Goal: Information Seeking & Learning: Find specific fact

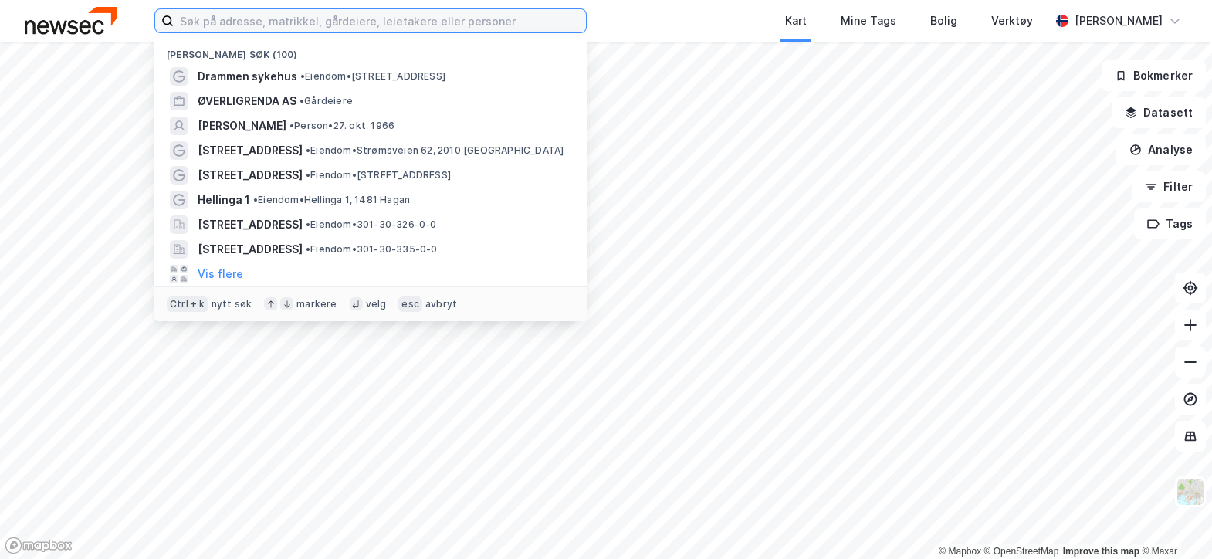
click at [217, 25] on input at bounding box center [380, 20] width 412 height 23
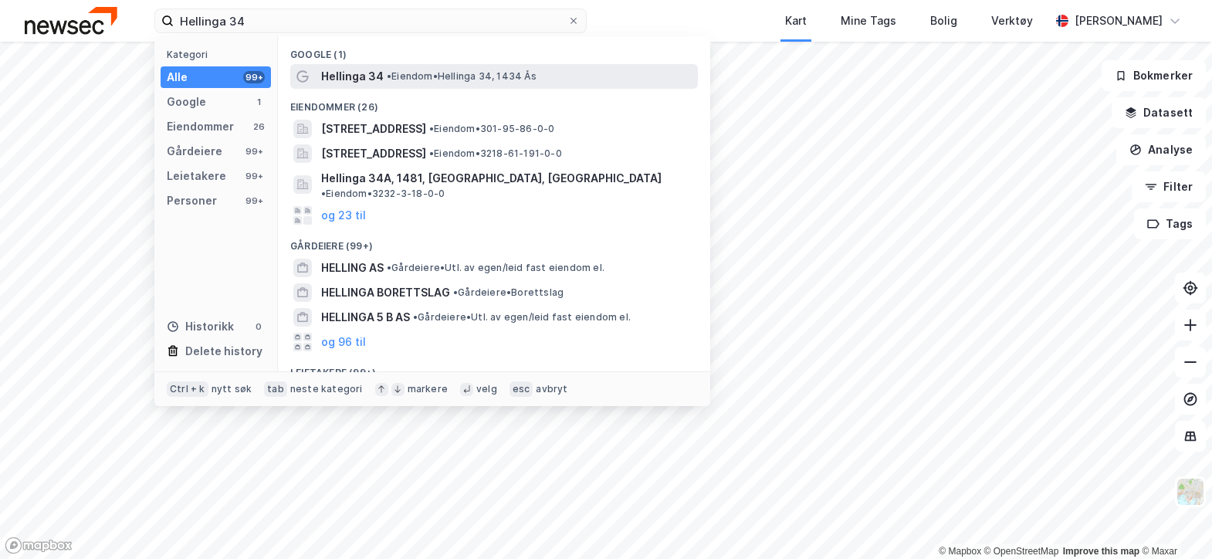
click at [355, 77] on span "Hellinga 34" at bounding box center [352, 76] width 63 height 19
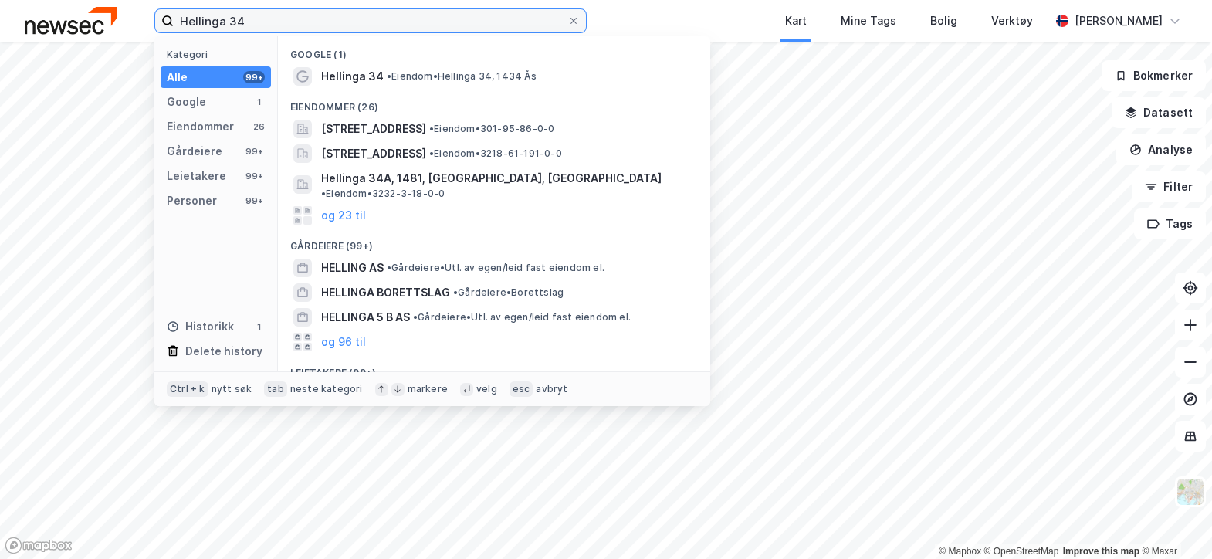
click at [259, 17] on input "Hellinga 34" at bounding box center [371, 20] width 394 height 23
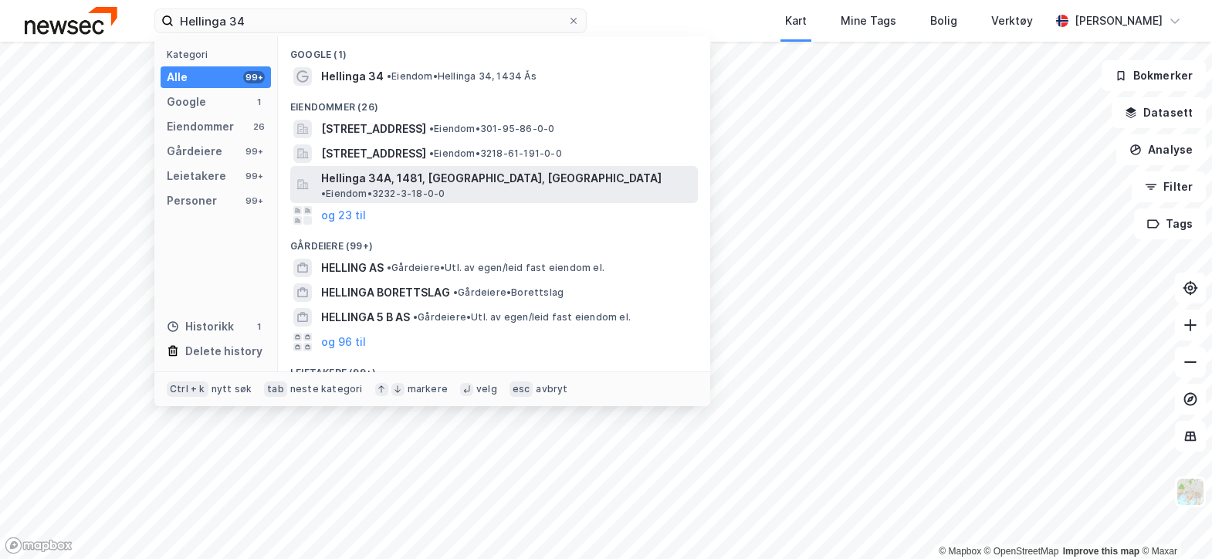
click at [405, 174] on span "Hellinga 34A, 1481, [GEOGRAPHIC_DATA], [GEOGRAPHIC_DATA]" at bounding box center [491, 178] width 340 height 19
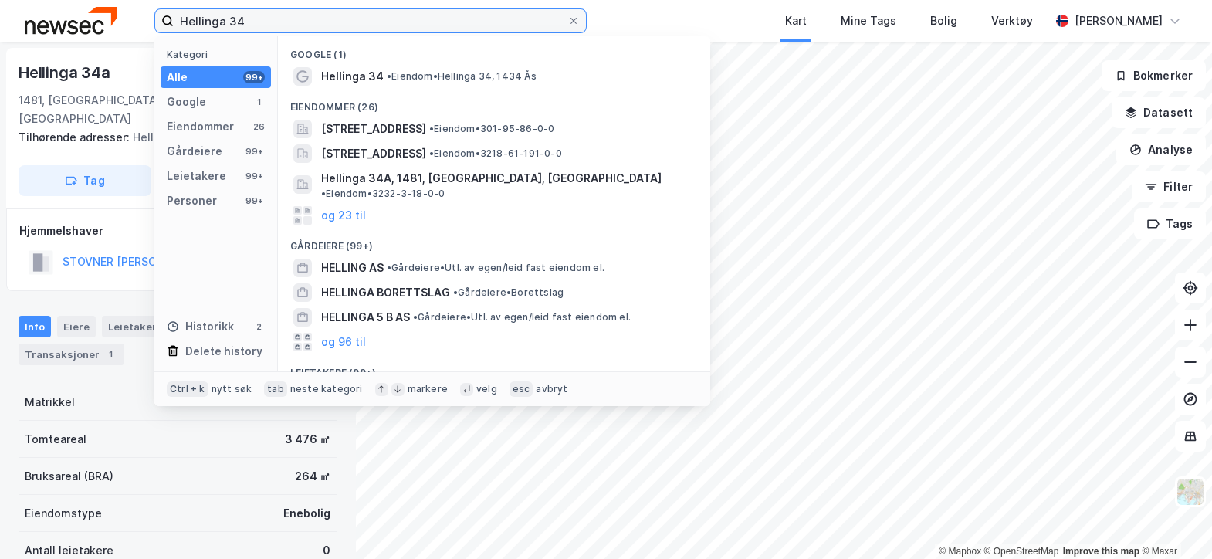
click at [305, 21] on input "Hellinga 34" at bounding box center [371, 20] width 394 height 23
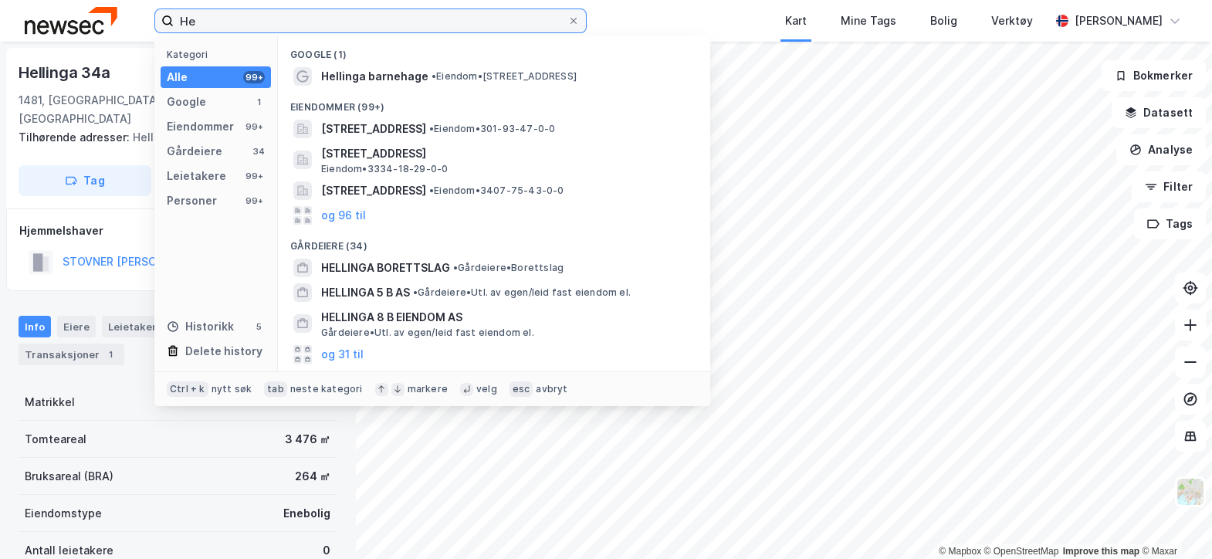
type input "H"
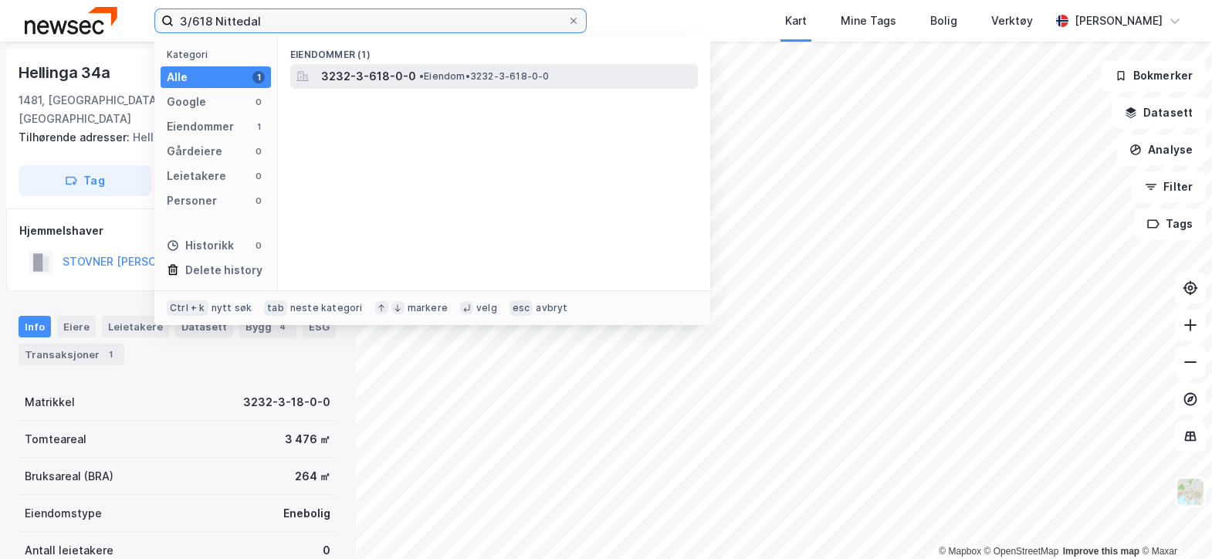
type input "3/618 Nittedal"
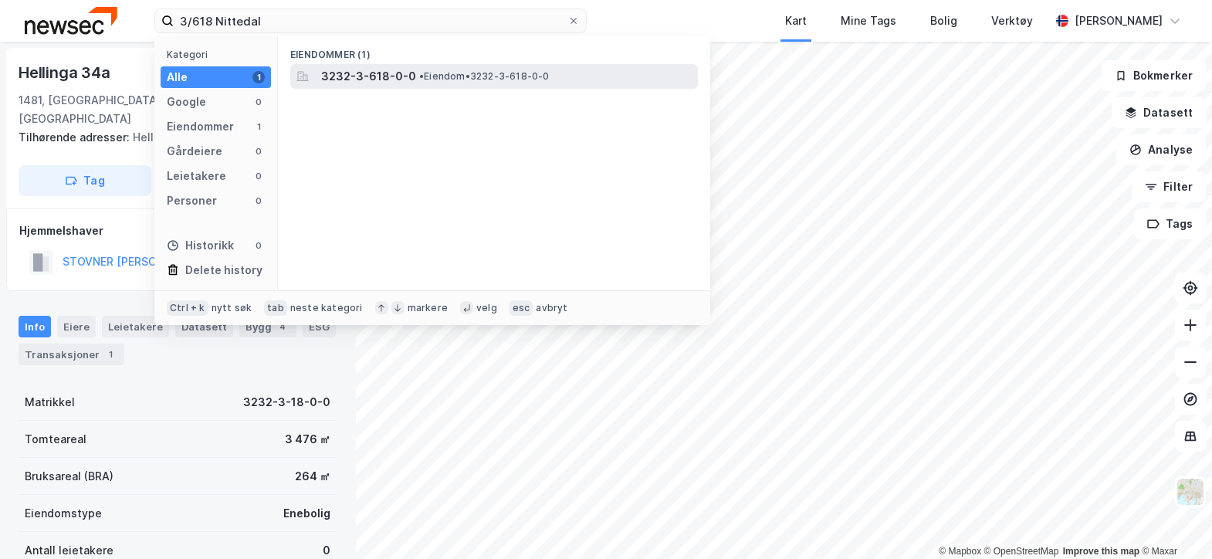
click at [367, 71] on span "3232-3-618-0-0" at bounding box center [368, 76] width 95 height 19
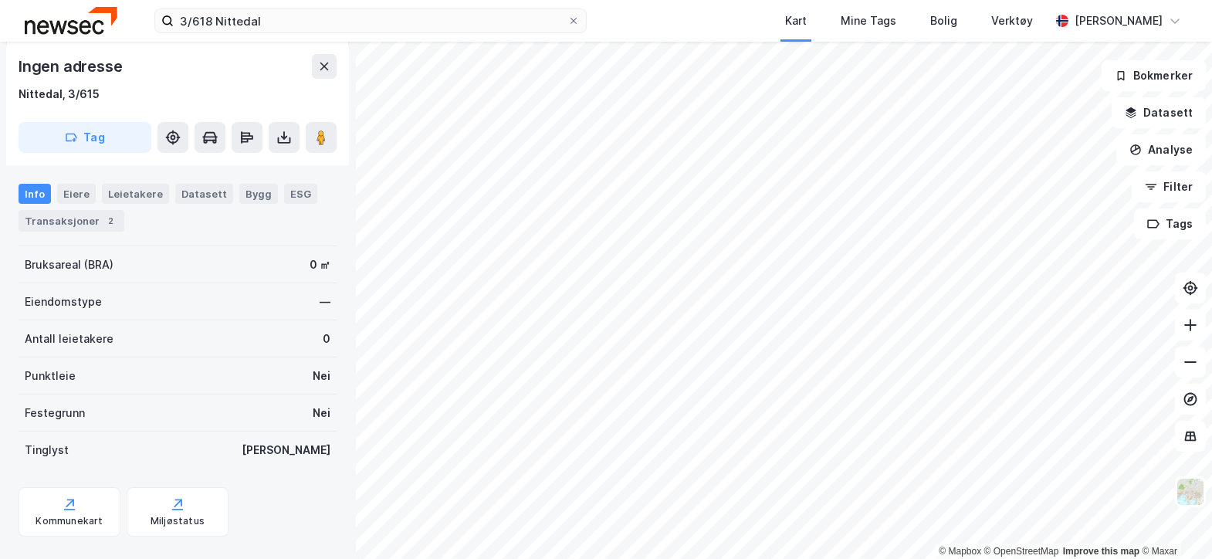
scroll to position [200, 0]
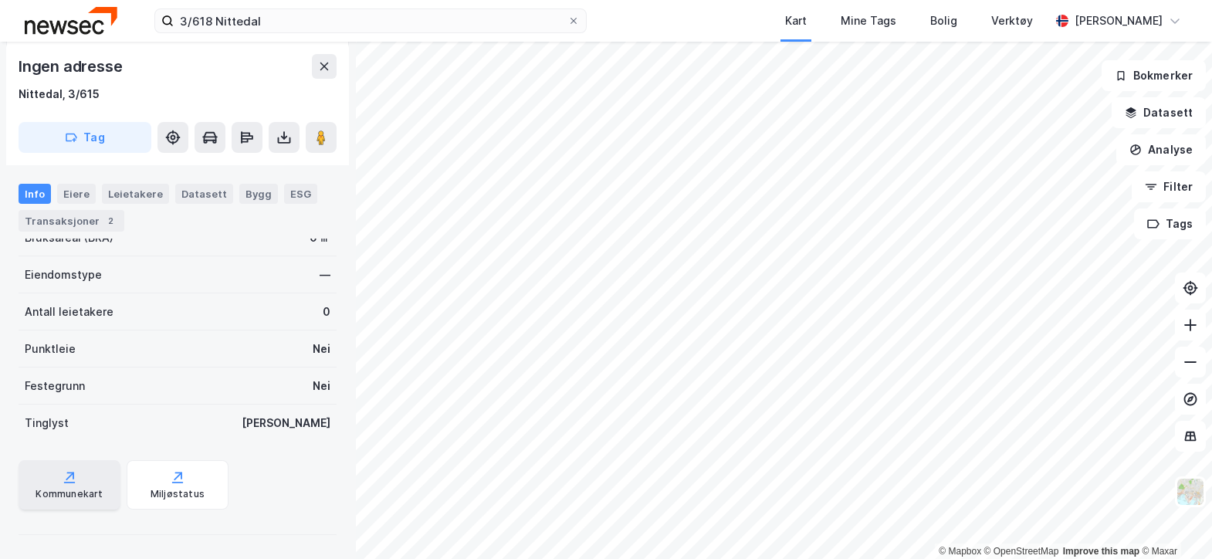
click at [66, 488] on div "Kommunekart" at bounding box center [69, 494] width 67 height 12
